Goal: Check status: Check status

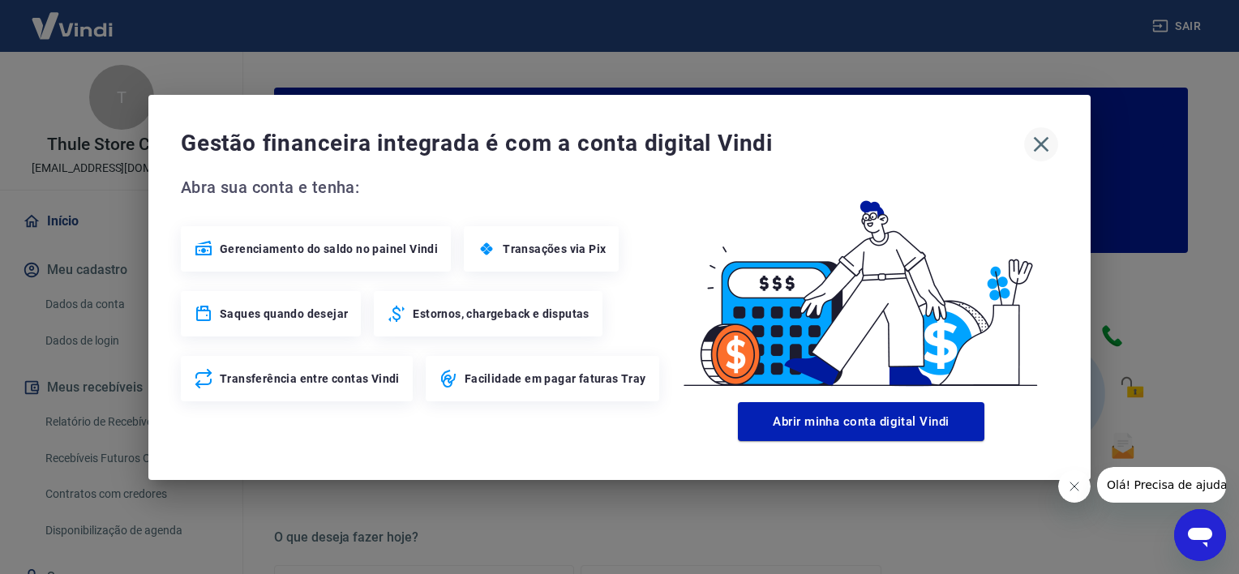
click at [1035, 141] on icon "button" at bounding box center [1041, 144] width 26 height 26
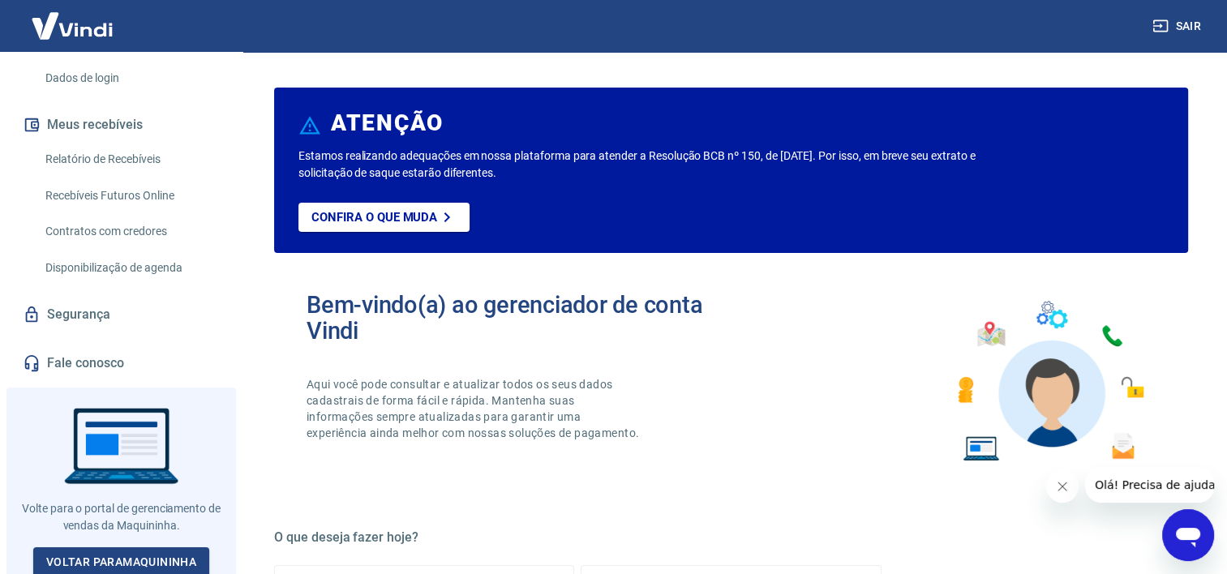
scroll to position [266, 0]
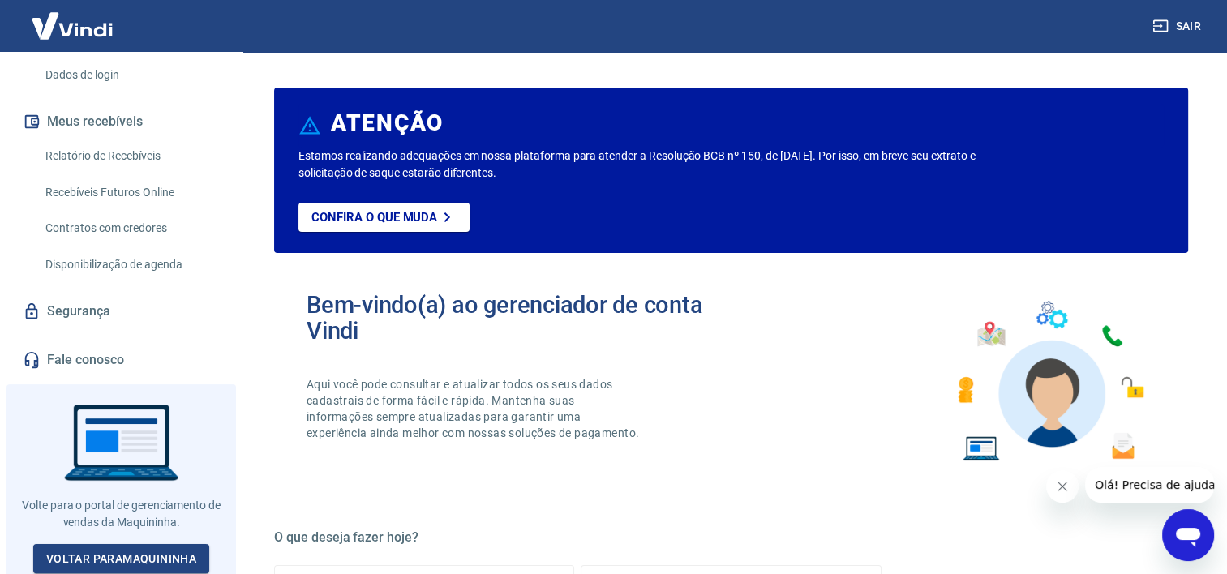
click at [119, 162] on link "Relatório de Recebíveis" at bounding box center [131, 155] width 184 height 33
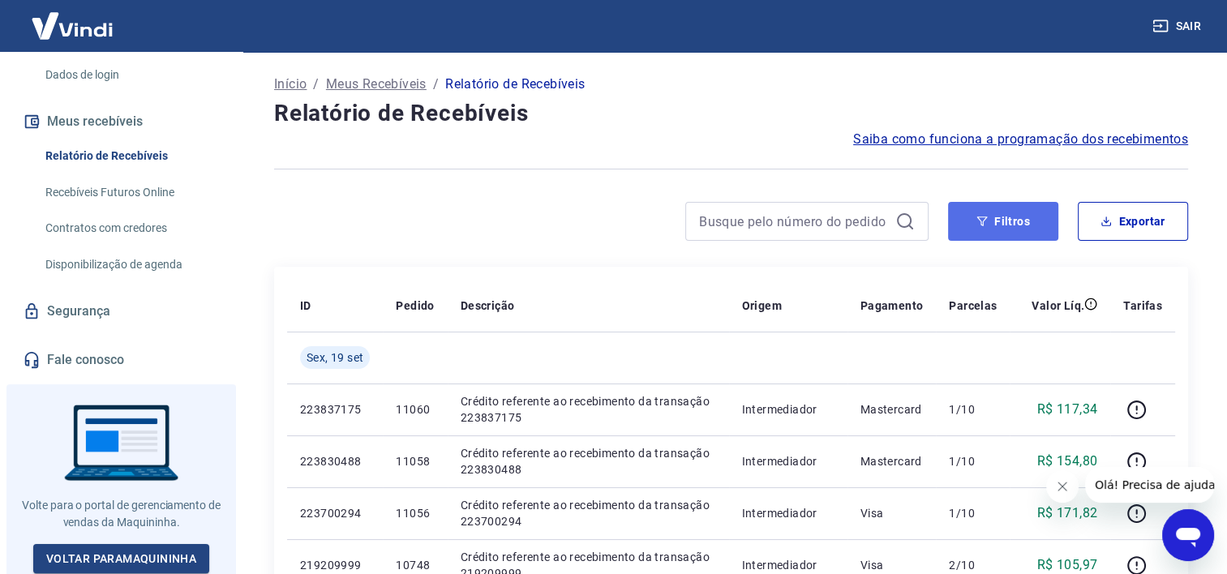
click at [997, 225] on button "Filtros" at bounding box center [1003, 221] width 110 height 39
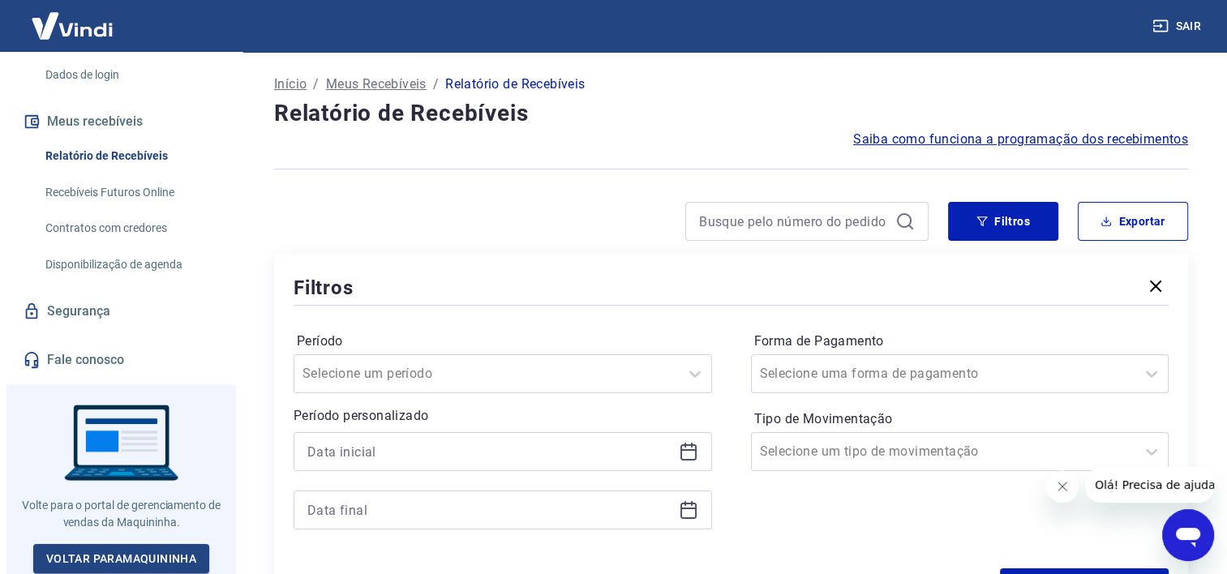
click at [694, 455] on icon at bounding box center [688, 452] width 16 height 16
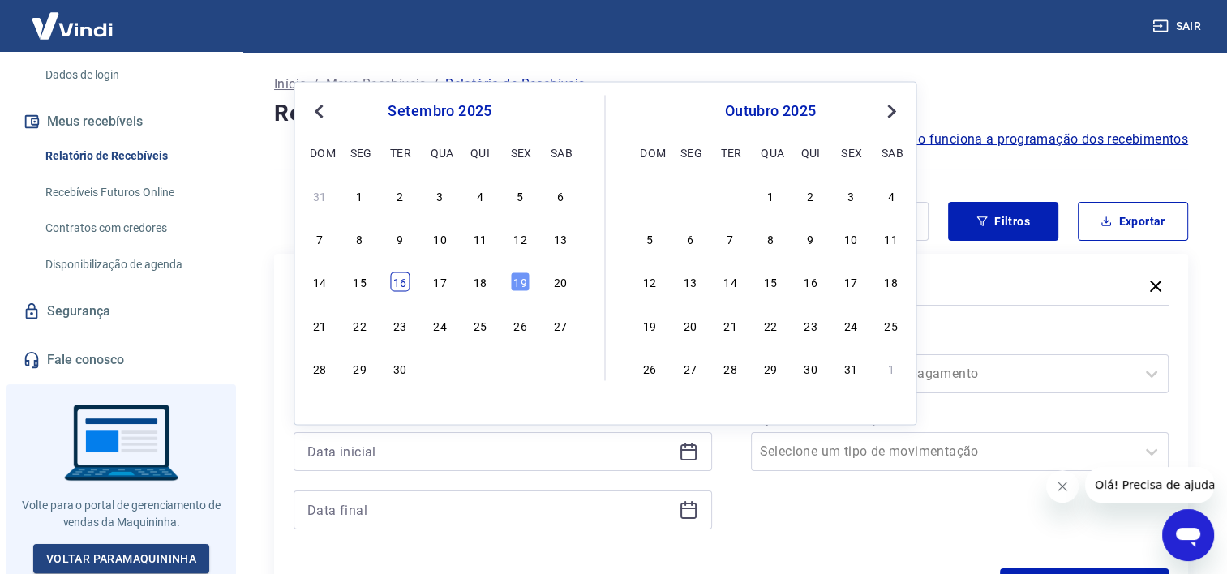
click at [396, 279] on div "16" at bounding box center [399, 281] width 19 height 19
type input "[DATE]"
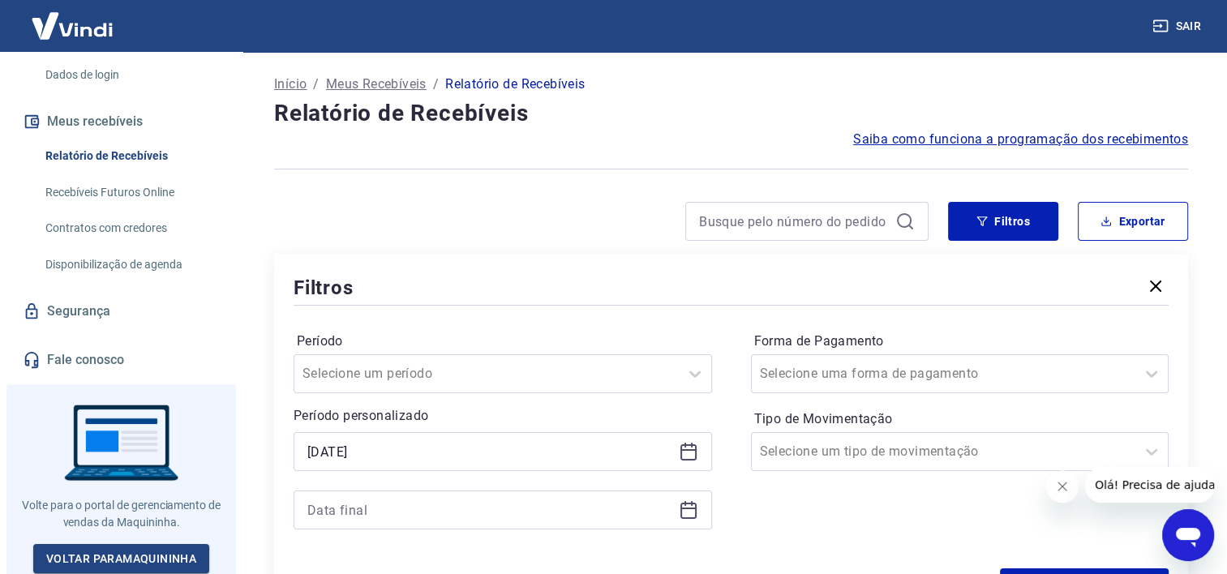
click at [693, 506] on icon at bounding box center [688, 509] width 19 height 19
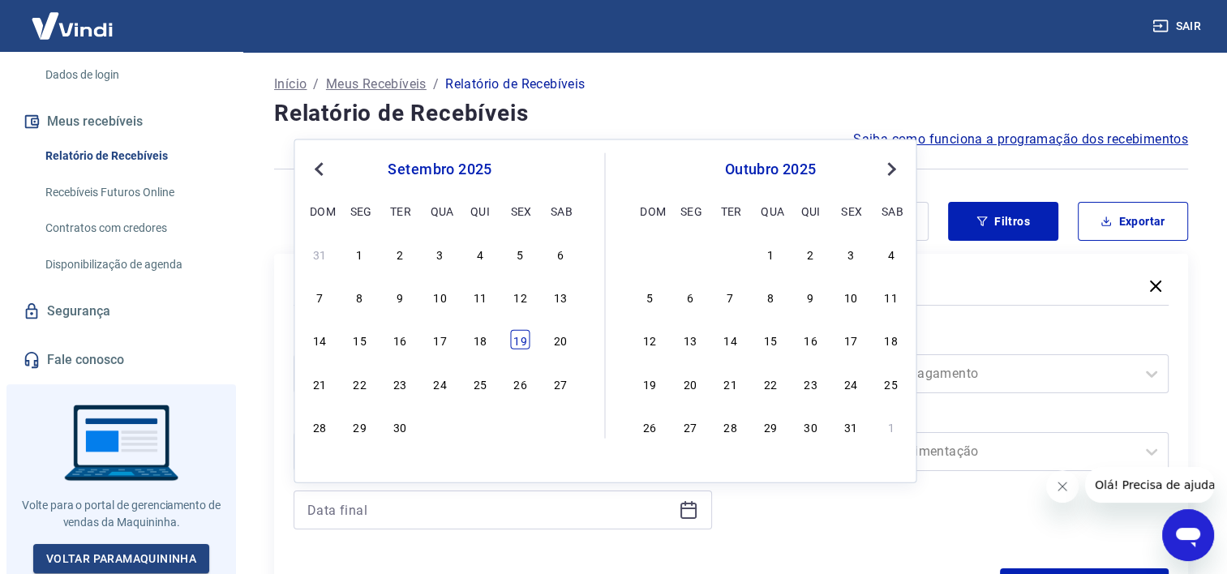
click at [521, 337] on div "19" at bounding box center [519, 339] width 19 height 19
type input "[DATE]"
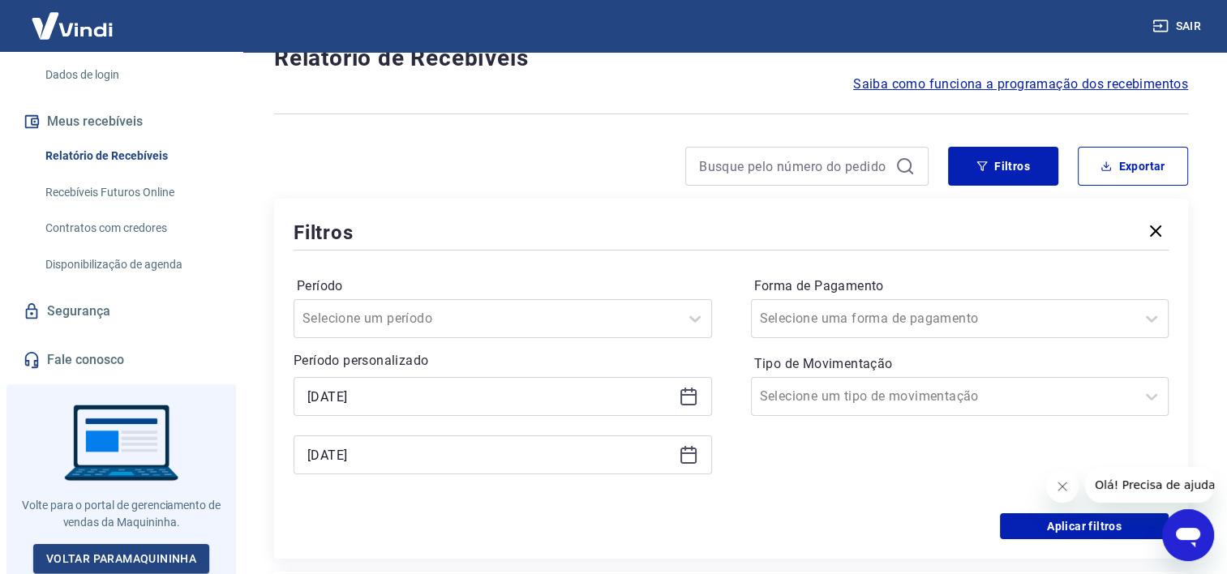
scroll to position [162, 0]
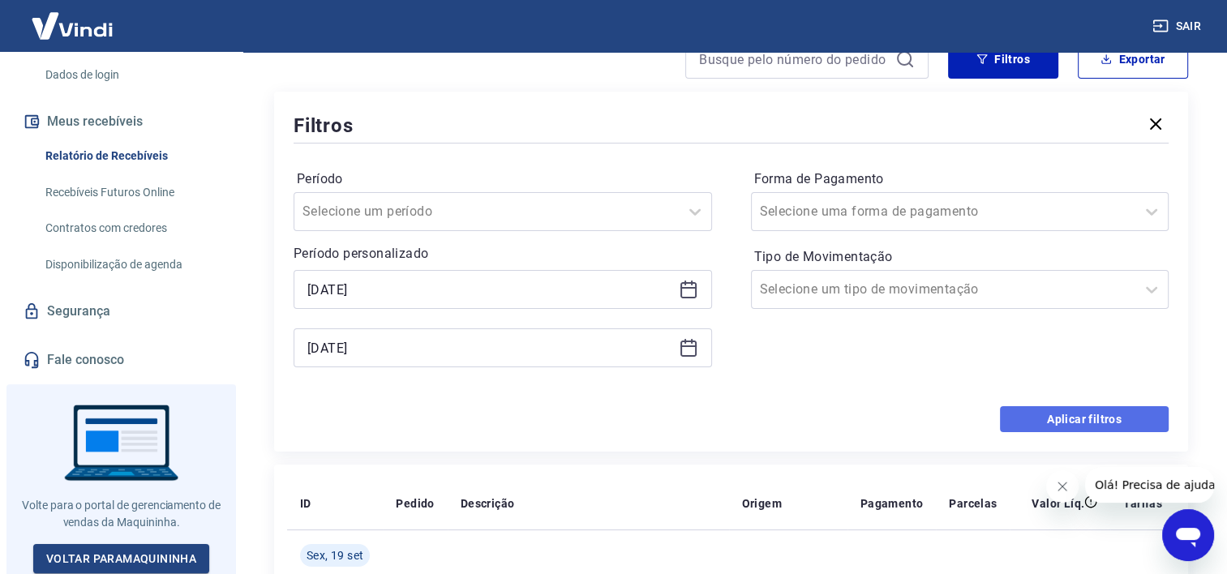
click at [1070, 427] on button "Aplicar filtros" at bounding box center [1084, 419] width 169 height 26
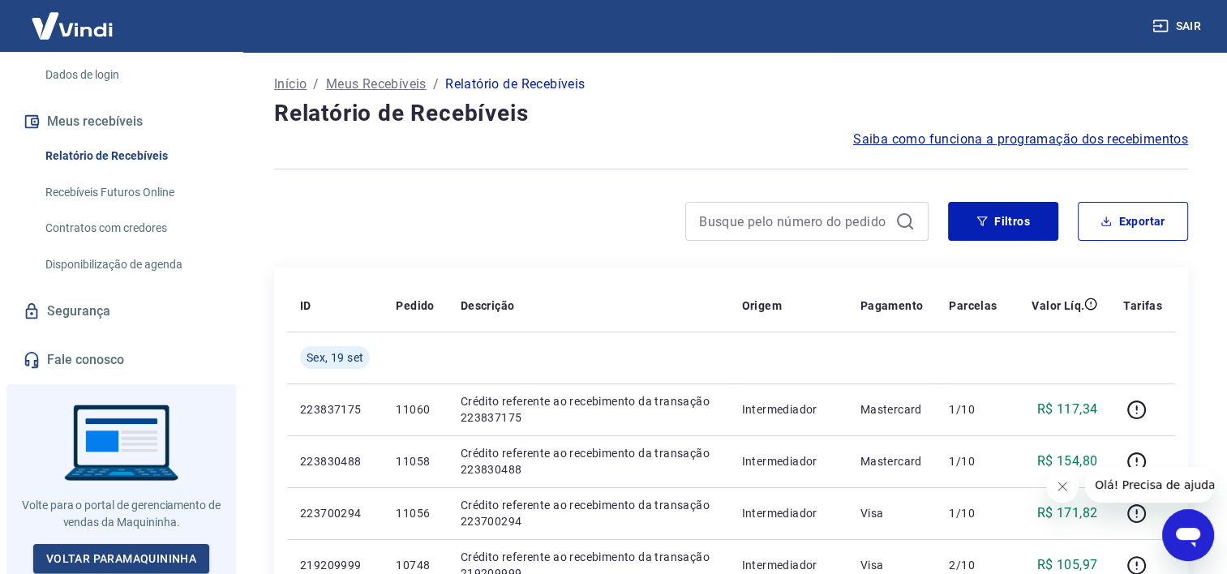
click at [118, 119] on button "Meus recebíveis" at bounding box center [121, 122] width 204 height 36
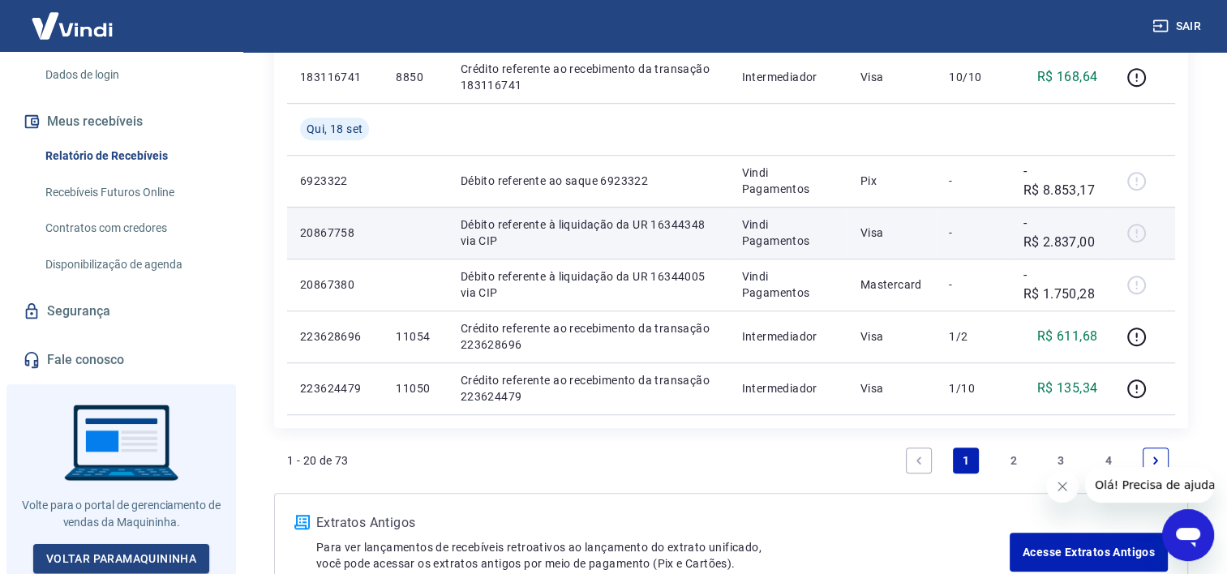
scroll to position [1083, 0]
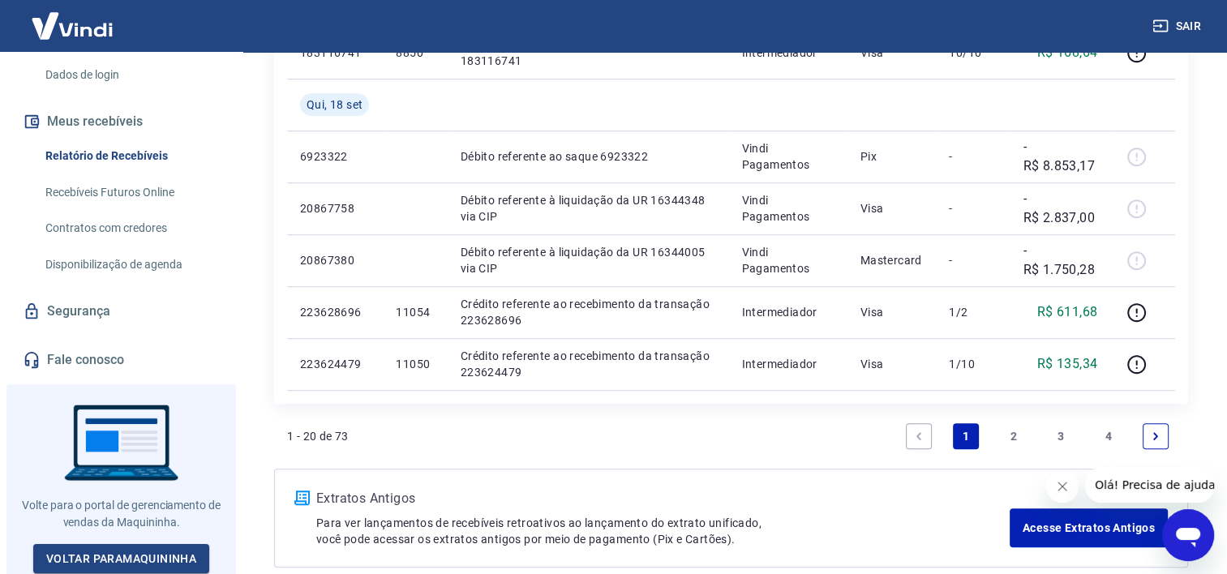
click at [1019, 435] on link "2" at bounding box center [1014, 436] width 26 height 26
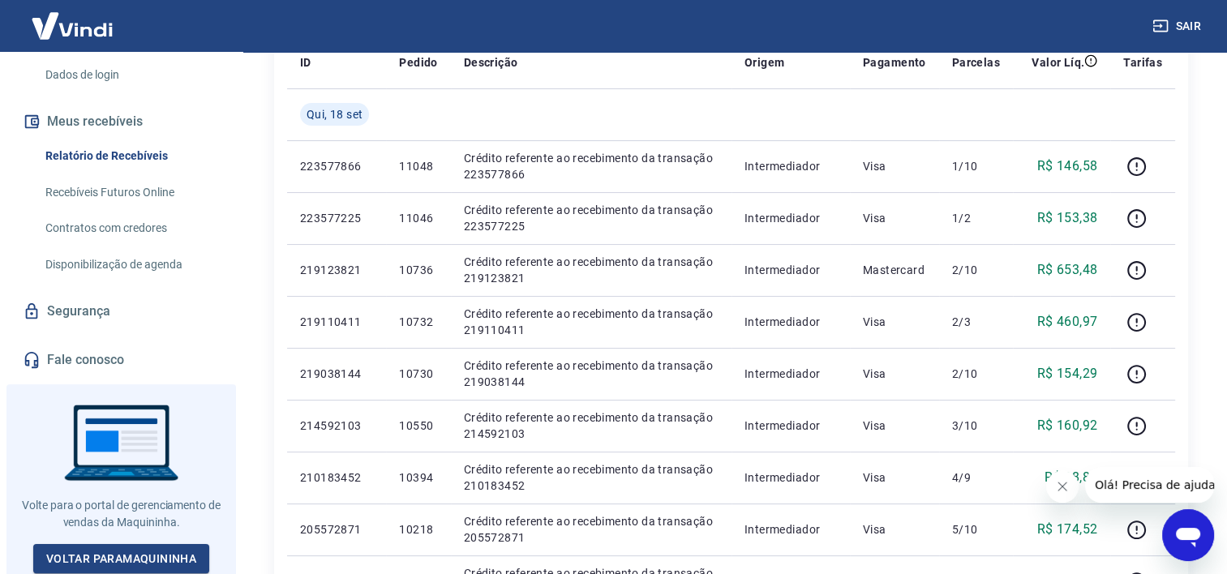
scroll to position [324, 0]
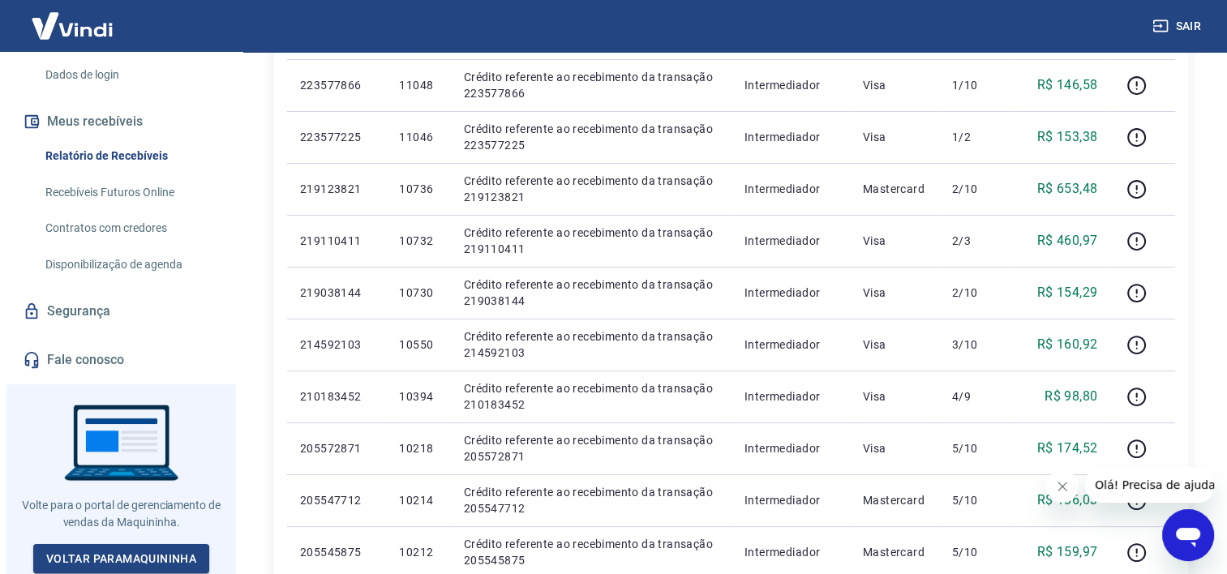
click at [1058, 487] on icon "Fechar mensagem da empresa" at bounding box center [1062, 486] width 13 height 13
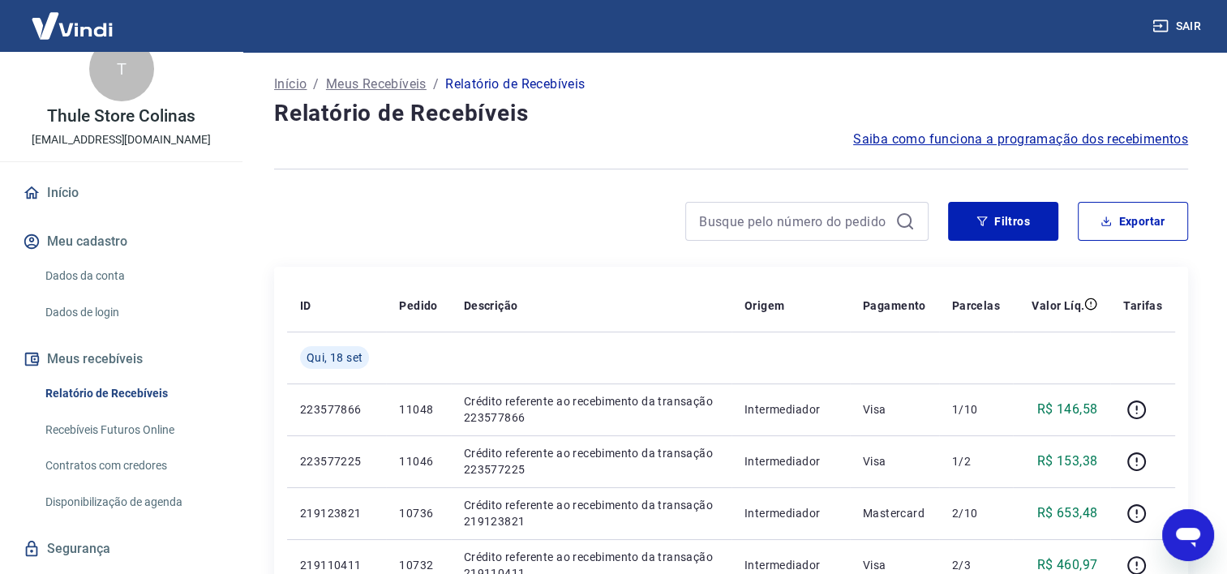
scroll to position [0, 0]
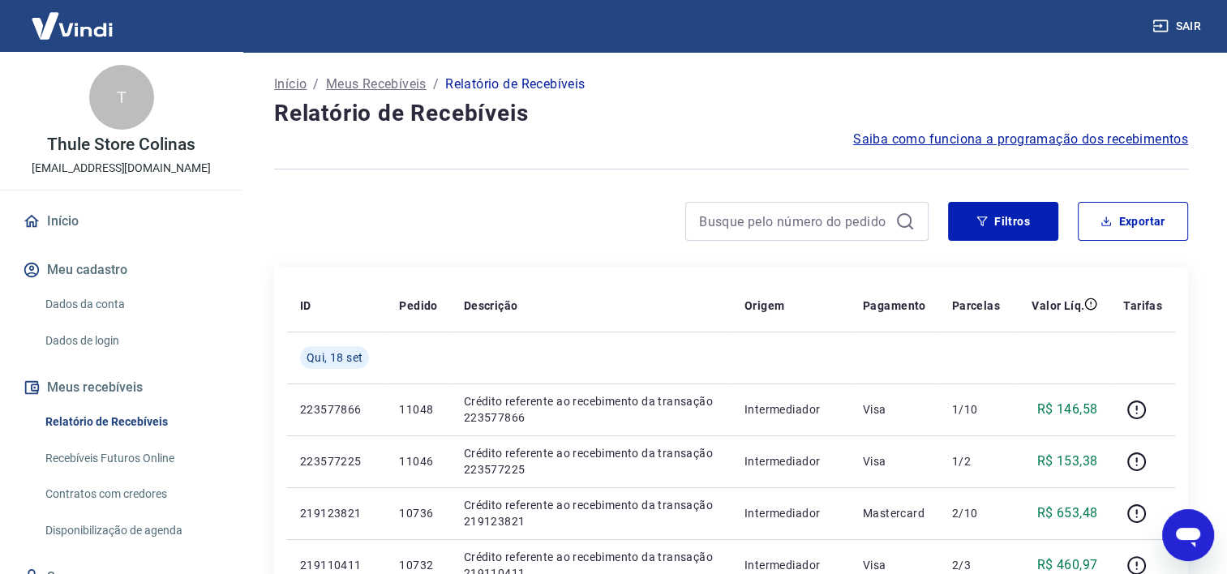
click at [92, 222] on link "Início" at bounding box center [121, 222] width 204 height 36
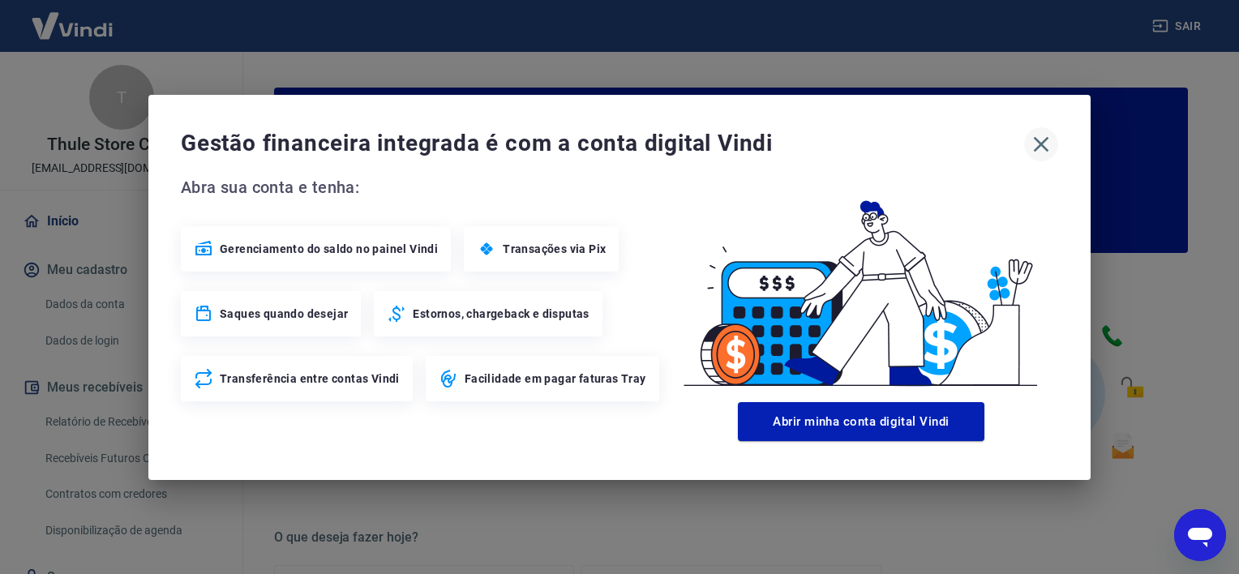
click at [1051, 147] on icon "button" at bounding box center [1041, 144] width 26 height 26
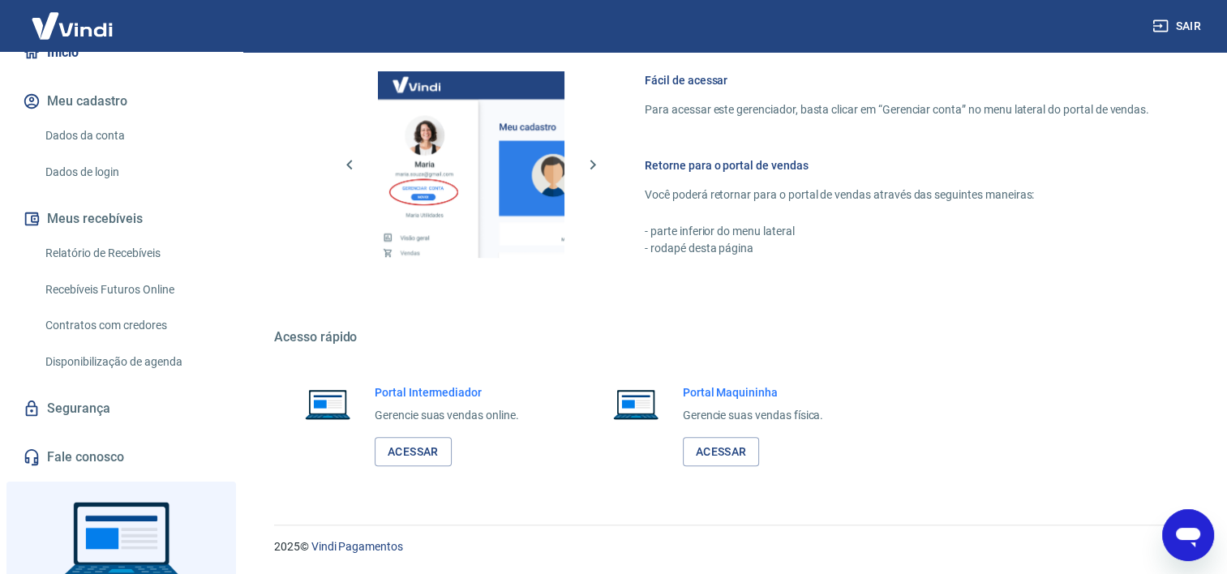
scroll to position [185, 0]
